Goal: Task Accomplishment & Management: Use online tool/utility

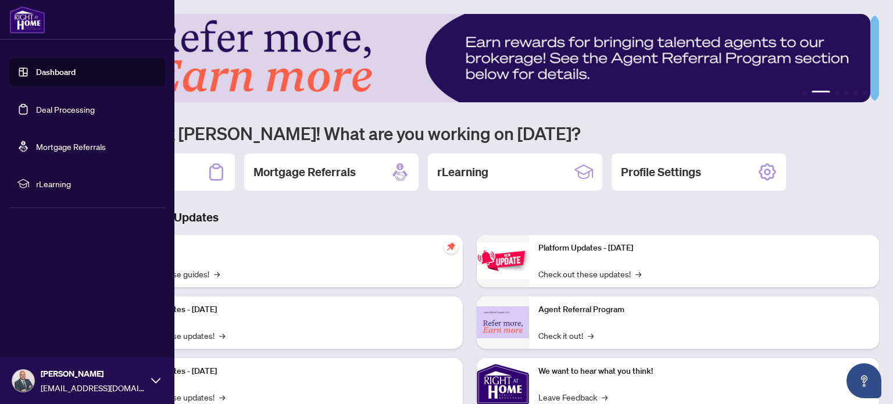
click at [77, 107] on link "Deal Processing" at bounding box center [65, 109] width 59 height 10
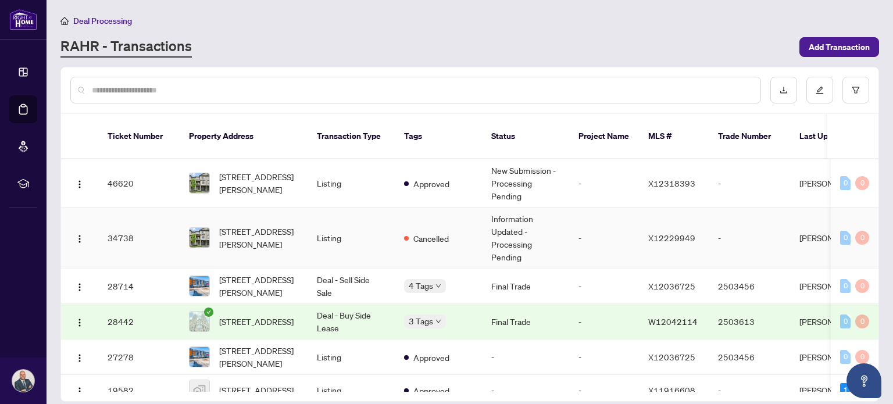
click at [388, 214] on td "Listing" at bounding box center [350, 237] width 87 height 61
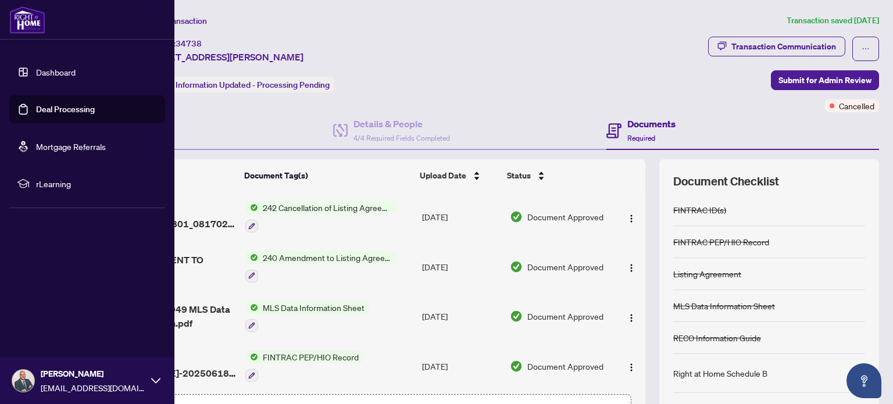
click at [53, 105] on link "Deal Processing" at bounding box center [65, 109] width 59 height 10
